Goal: Find contact information: Find contact information

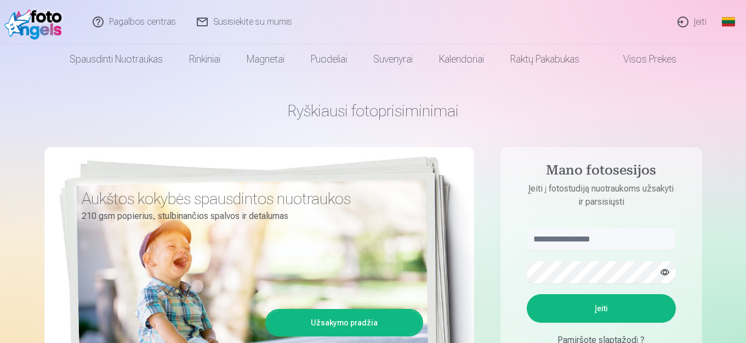
click at [641, 61] on link "Visos prekės" at bounding box center [641, 59] width 97 height 31
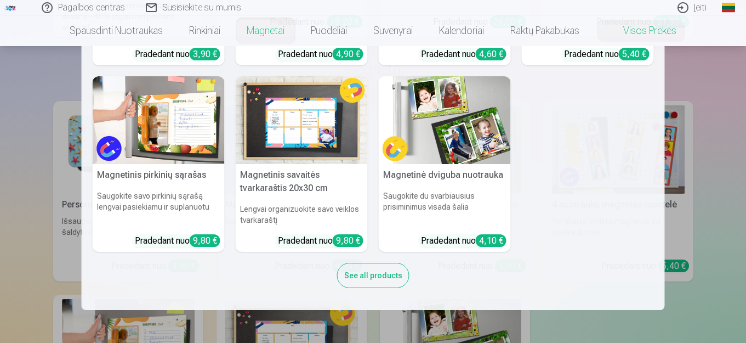
scroll to position [877, 0]
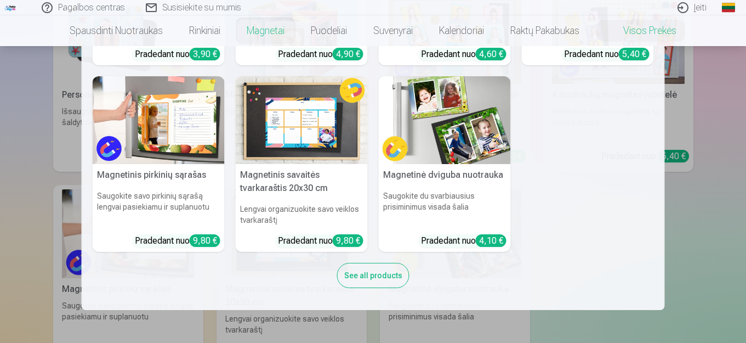
click at [719, 122] on nav "Personalizuoti fotomagnetai Išsaugokit savo prisiminimus ant šaldytuvo Pradedan…" at bounding box center [373, 178] width 746 height 264
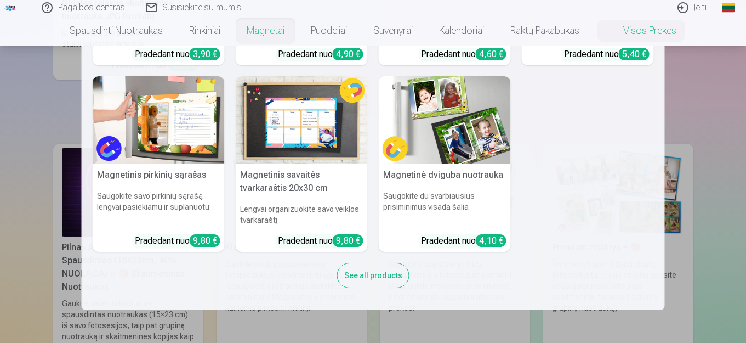
scroll to position [439, 0]
click at [33, 128] on nav "Personalizuoti fotomagnetai Išsaugokit savo prisiminimus ant šaldytuvo Pradedan…" at bounding box center [373, 178] width 746 height 264
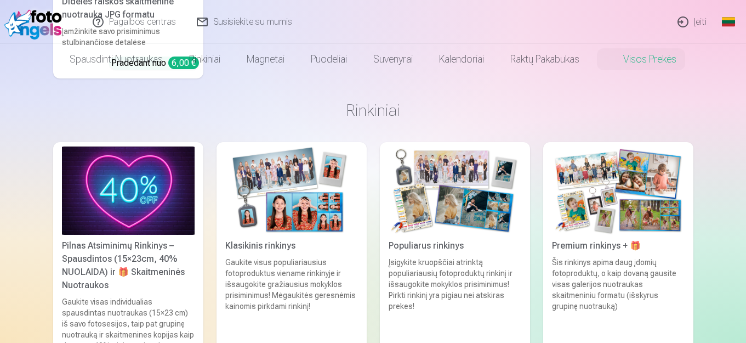
scroll to position [0, 0]
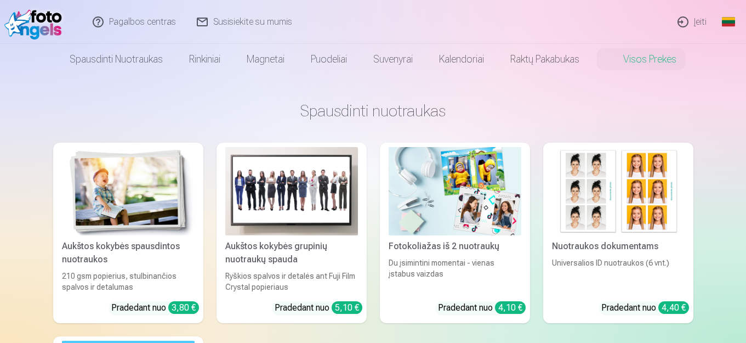
click at [242, 23] on link "Susisiekite su mumis" at bounding box center [245, 22] width 116 height 44
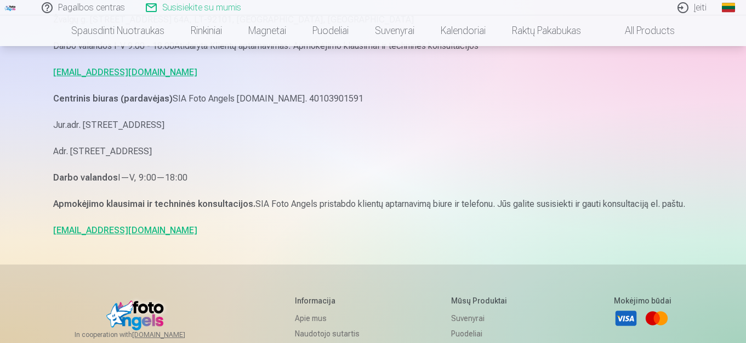
scroll to position [110, 0]
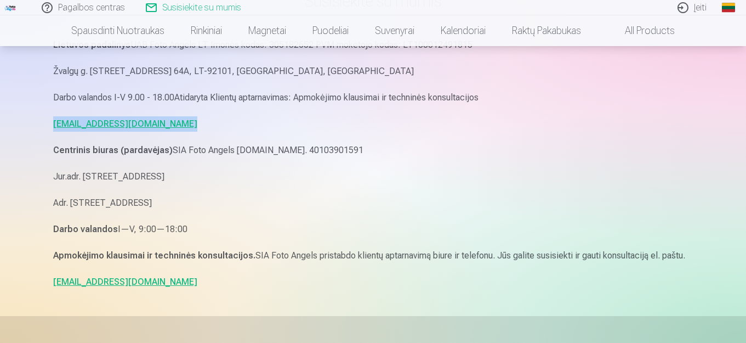
drag, startPoint x: 51, startPoint y: 124, endPoint x: 185, endPoint y: 127, distance: 134.4
click at [185, 127] on div "Susisiekite su mumis Lietuvos padalinys UAB Foto Angels LT Imonės kodas: 305182…" at bounding box center [373, 253] width 658 height 727
copy link "pagalba.fotoangels@gmail.com"
